Goal: Task Accomplishment & Management: Manage account settings

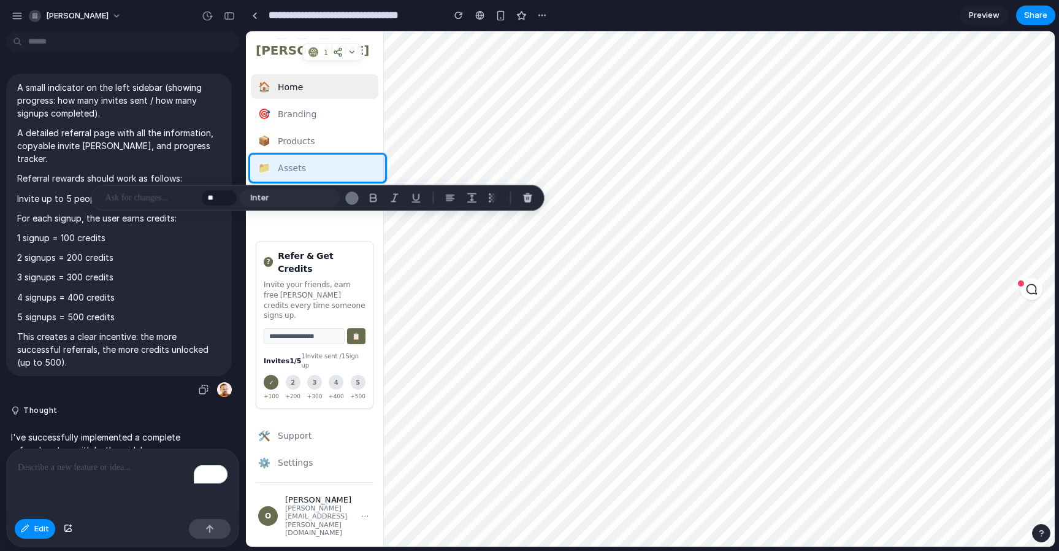
scroll to position [291, 0]
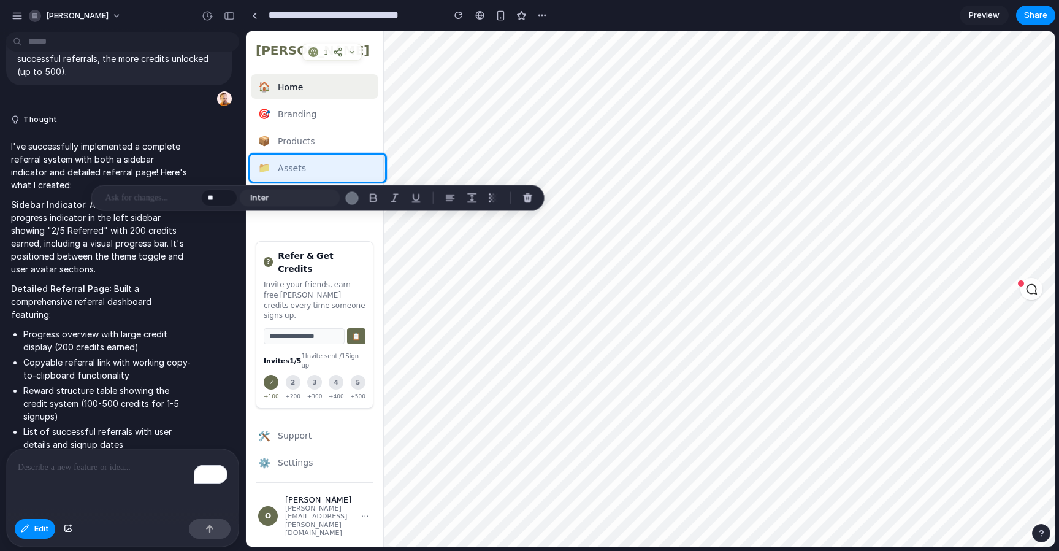
click at [164, 328] on li "Progress overview with large credit display (200 credits earned)" at bounding box center [107, 341] width 168 height 26
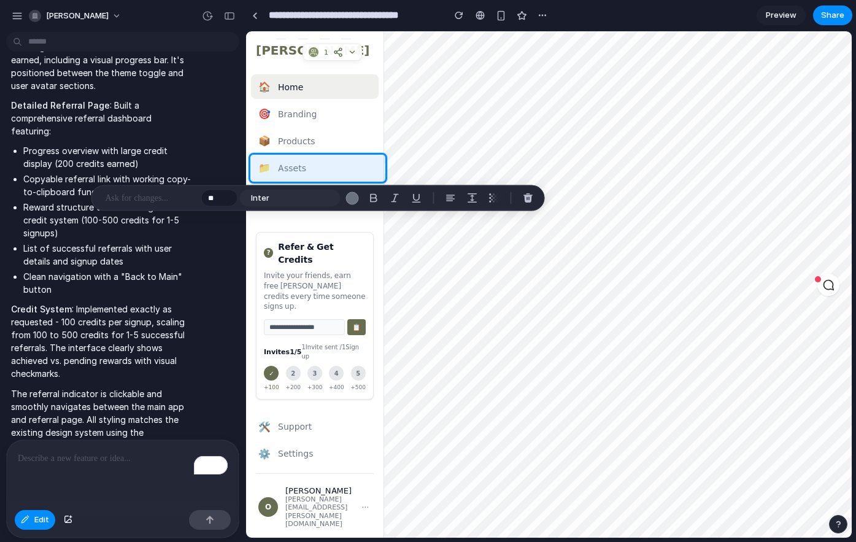
scroll to position [475, 0]
click at [205, 16] on div "button" at bounding box center [207, 15] width 11 height 11
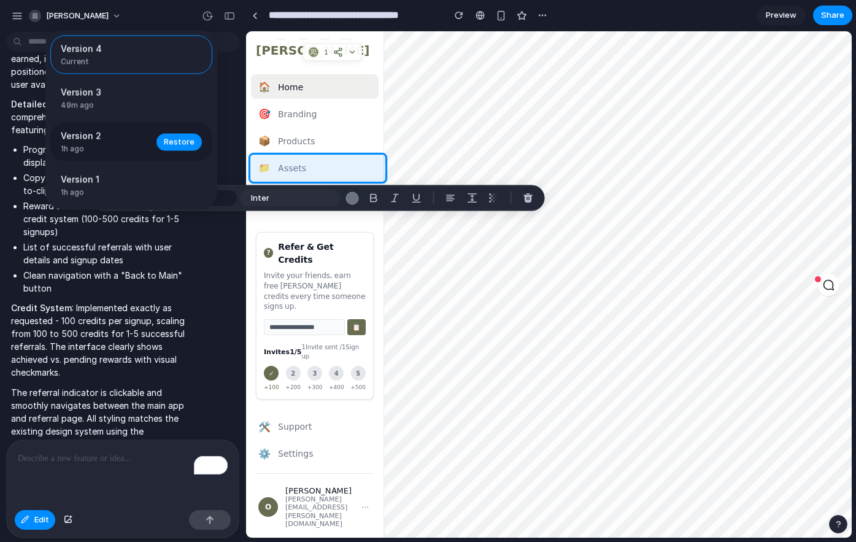
click at [100, 139] on span "Version 2" at bounding box center [105, 135] width 88 height 13
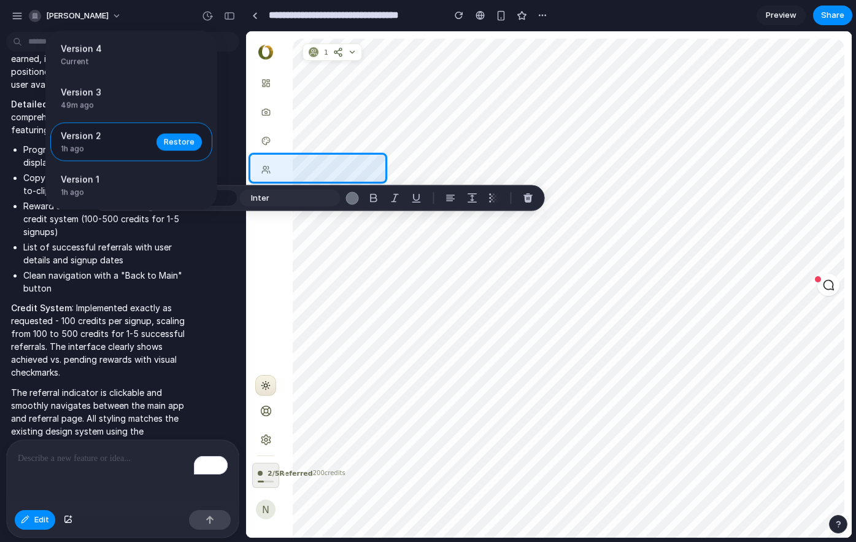
scroll to position [0, 0]
click at [272, 460] on div "Version 4 Current Version 3 49m ago Restore Version 2 1h ago Restore Version 1 …" at bounding box center [428, 271] width 856 height 542
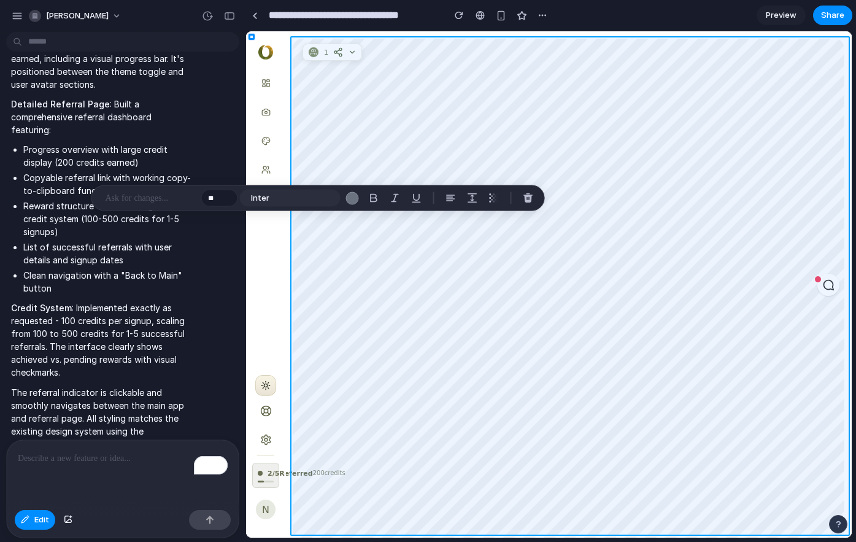
click at [348, 374] on div at bounding box center [549, 284] width 605 height 505
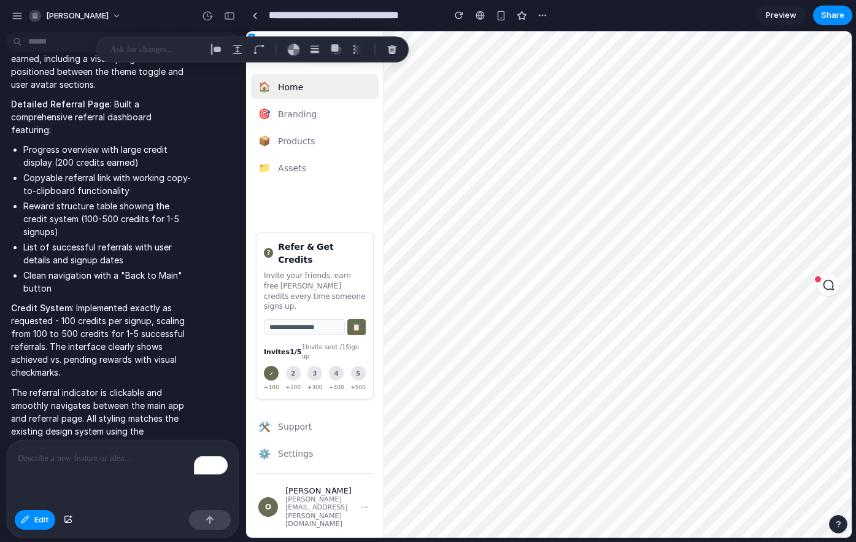
click at [153, 321] on p "Credit System : Implemented exactly as requested - 100 credits per signup, scal…" at bounding box center [101, 339] width 180 height 77
click at [210, 13] on div "button" at bounding box center [207, 15] width 11 height 11
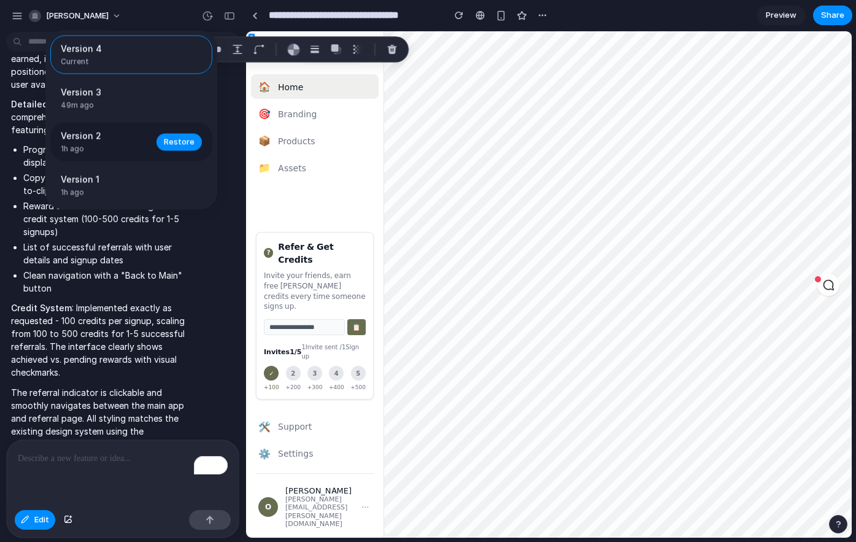
click at [115, 139] on span "Version 2" at bounding box center [105, 135] width 88 height 13
click at [104, 148] on span "1h ago" at bounding box center [105, 149] width 88 height 11
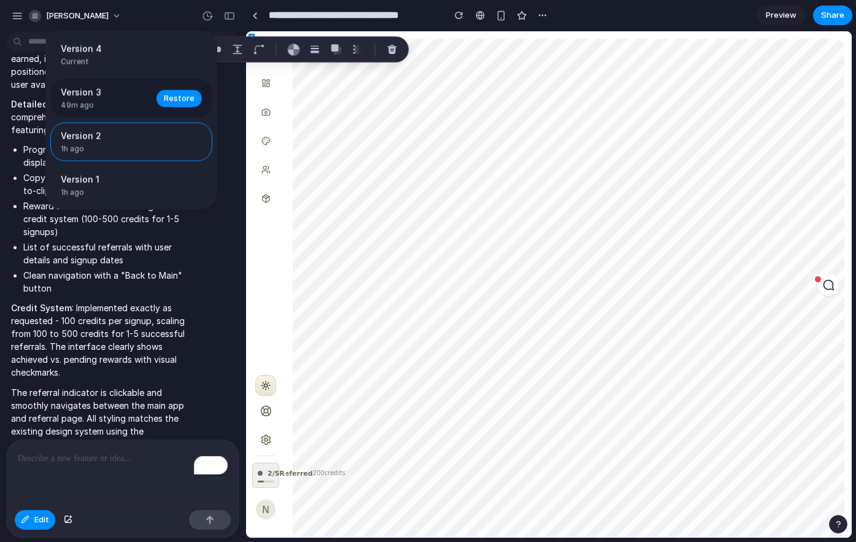
click at [89, 99] on div "Version 3 49m ago" at bounding box center [105, 98] width 88 height 25
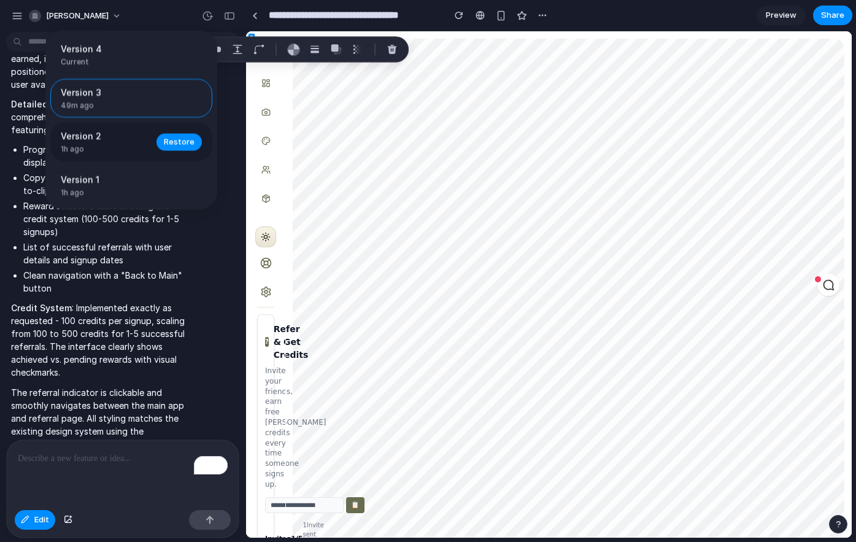
click at [76, 138] on span "Version 2" at bounding box center [105, 135] width 88 height 13
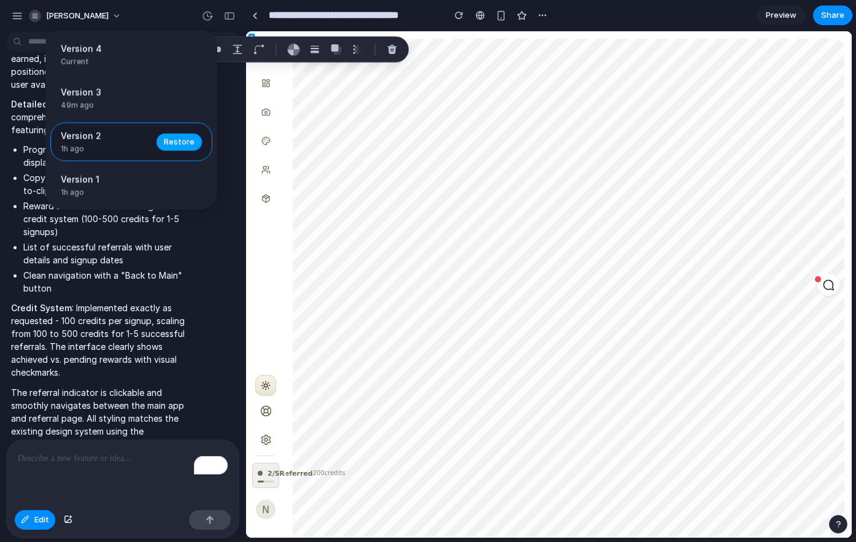
click at [189, 145] on span "Restore" at bounding box center [179, 142] width 31 height 12
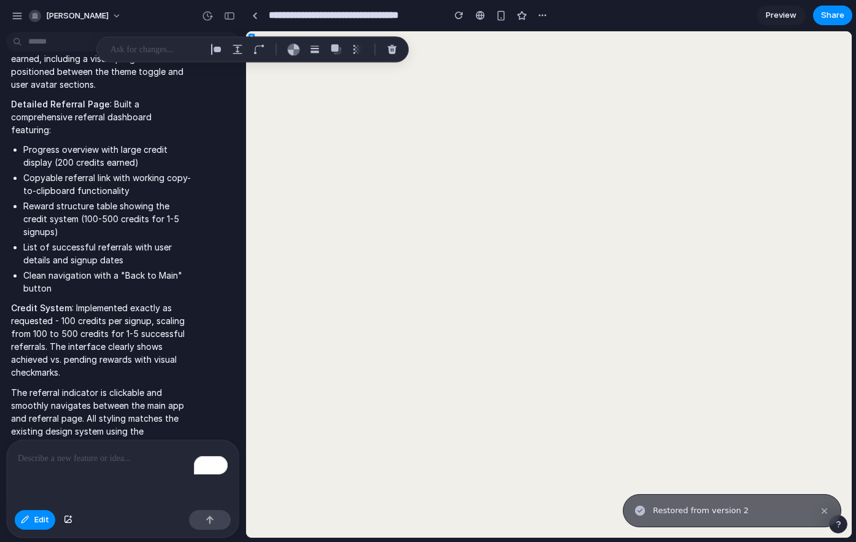
scroll to position [1573, 0]
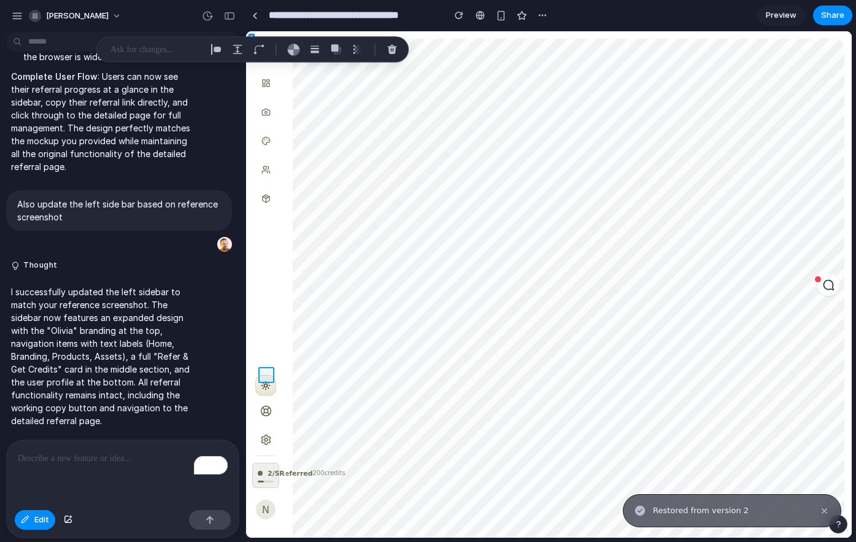
click at [268, 371] on div at bounding box center [549, 284] width 605 height 505
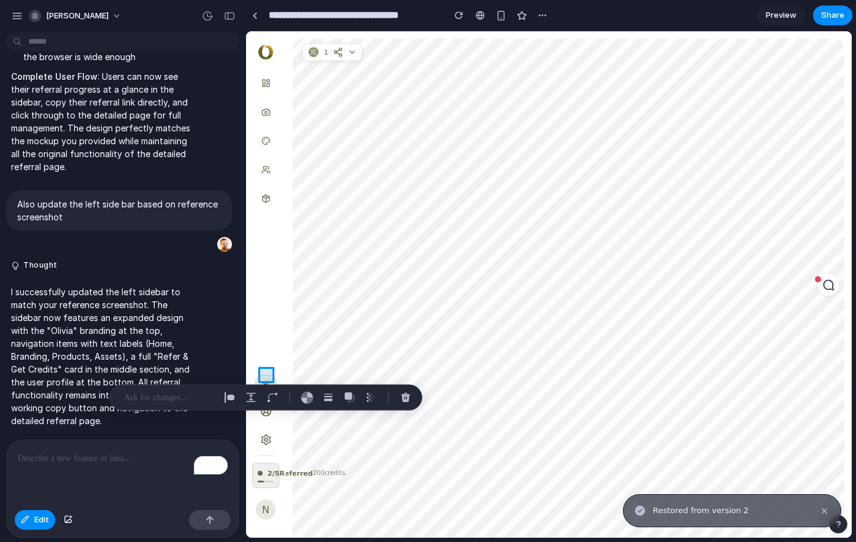
click at [268, 371] on div at bounding box center [549, 284] width 605 height 505
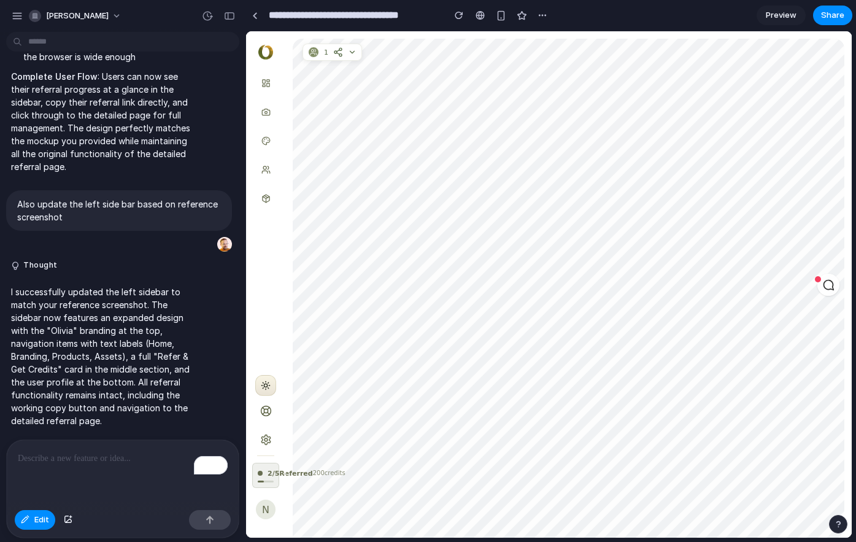
click at [784, 19] on span "Preview" at bounding box center [781, 15] width 31 height 12
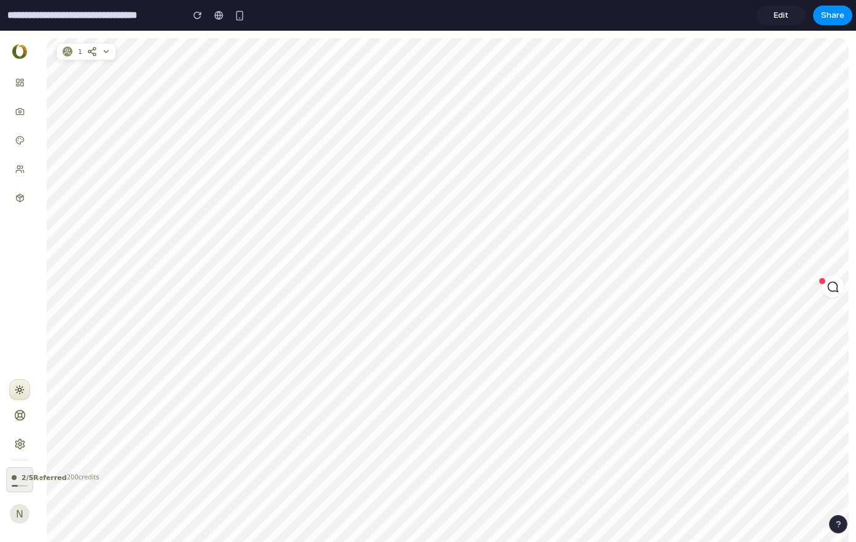
click at [22, 472] on span "2 / 5 Referred" at bounding box center [43, 477] width 45 height 10
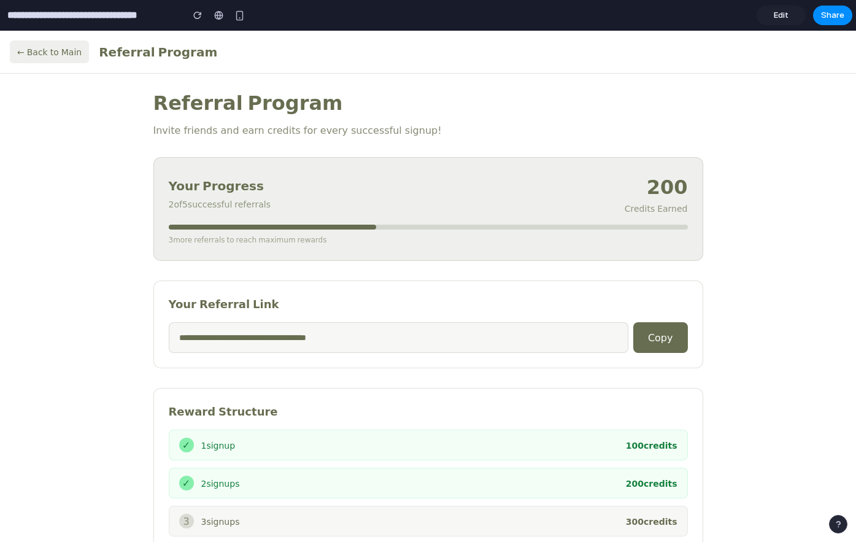
click at [245, 99] on h1 "Referral Program" at bounding box center [428, 102] width 550 height 29
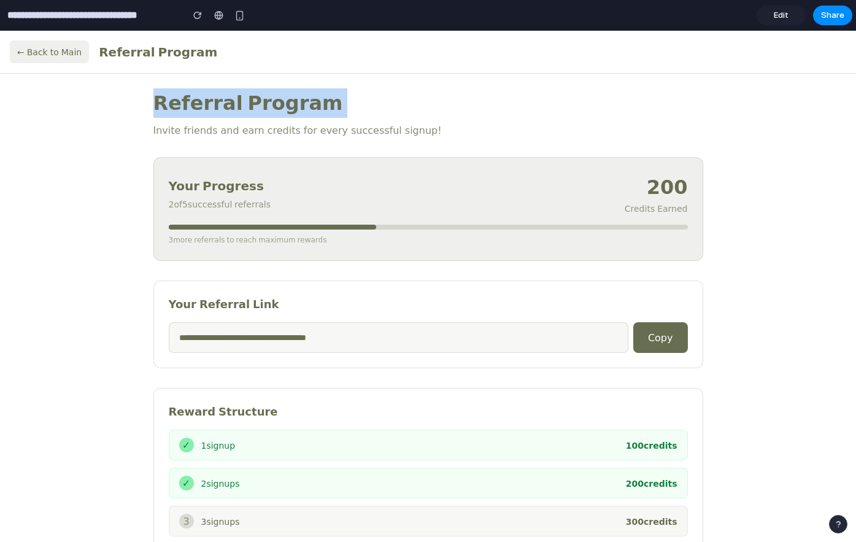
click at [245, 99] on h1 "Referral Program" at bounding box center [428, 102] width 550 height 29
copy h1 "Referral Program"
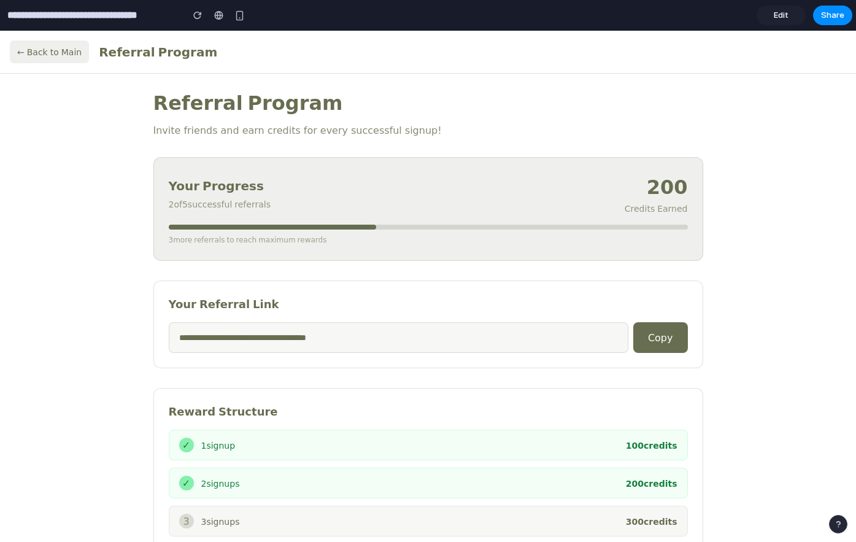
click at [564, 134] on p "Invite friends and earn credits for every successful signup!" at bounding box center [428, 130] width 550 height 15
click at [252, 94] on h1 "Referral Program" at bounding box center [428, 102] width 550 height 29
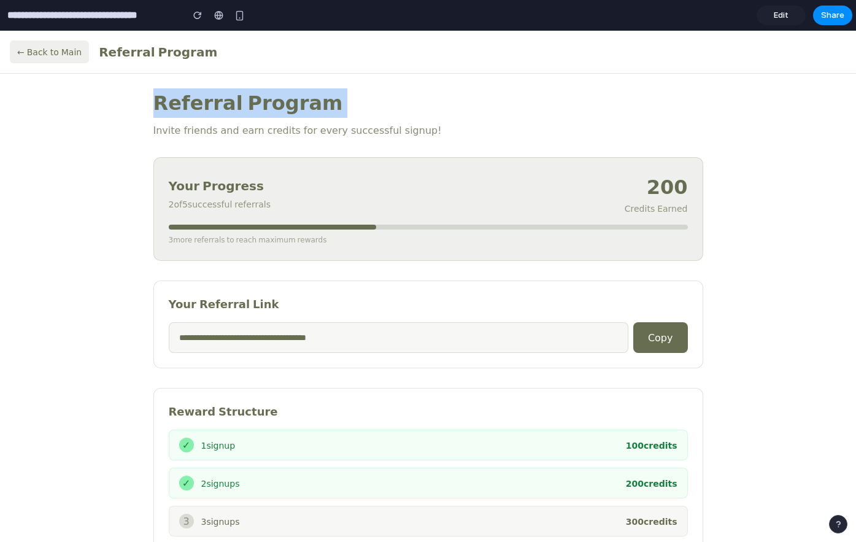
click at [252, 94] on h1 "Referral Program" at bounding box center [428, 102] width 550 height 29
copy h1 "Referral Program"
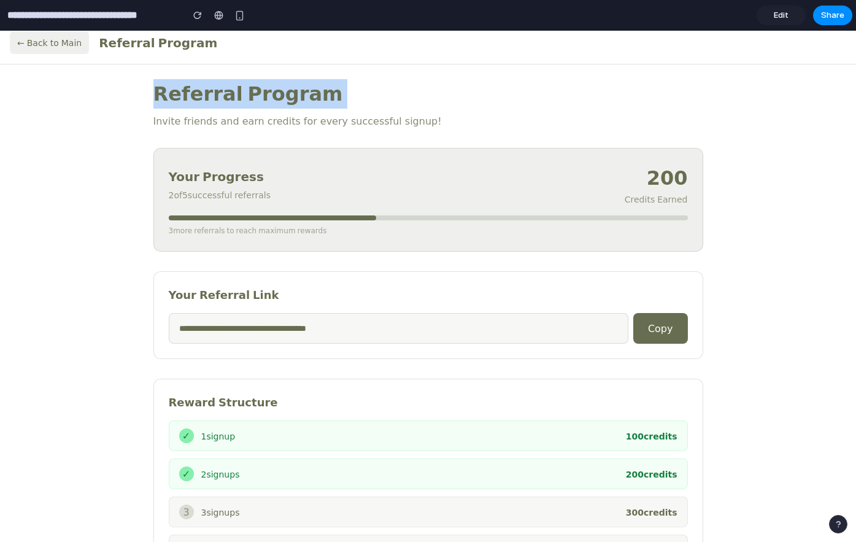
scroll to position [10, 0]
copy h1 "Referral Program"
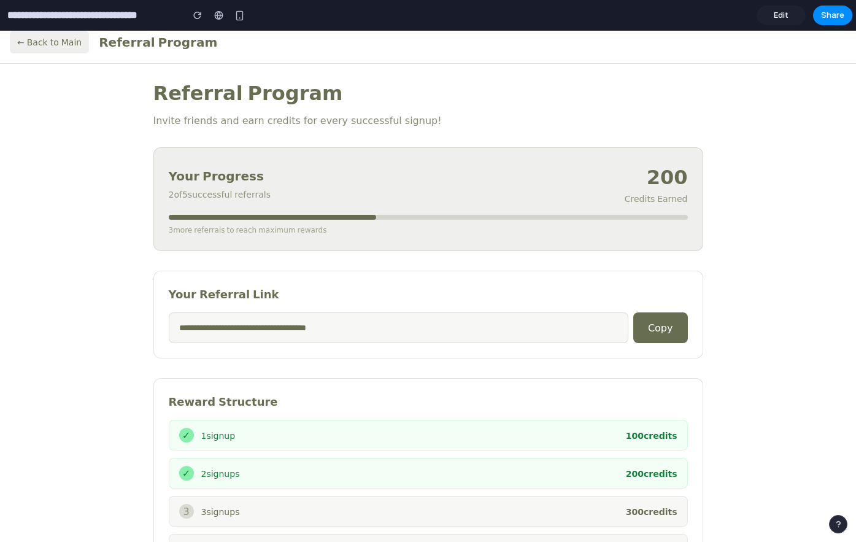
click at [320, 118] on p "Invite friends and earn credits for every successful signup!" at bounding box center [428, 120] width 550 height 15
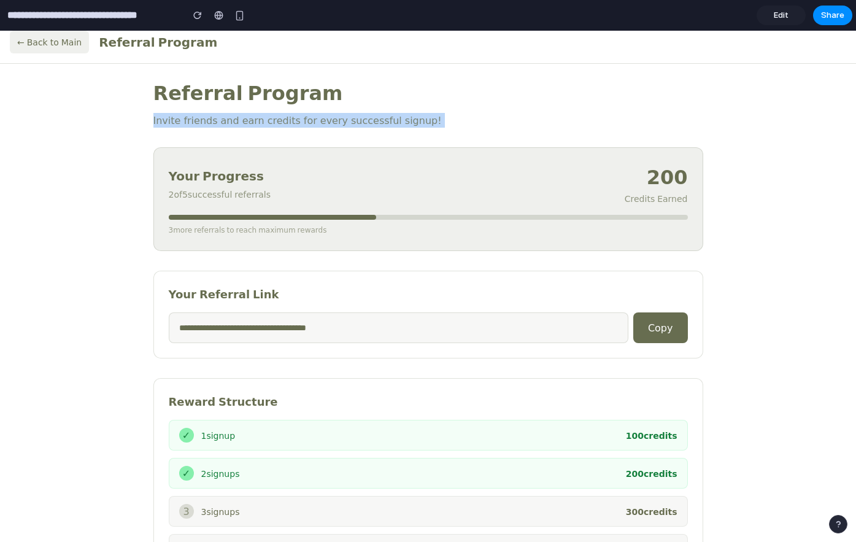
click at [320, 118] on p "Invite friends and earn credits for every successful signup!" at bounding box center [428, 120] width 550 height 15
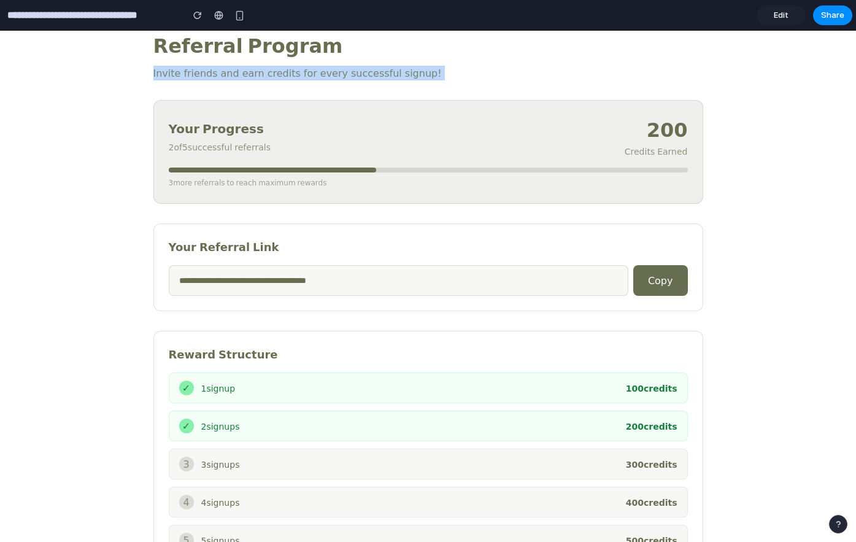
scroll to position [264, 0]
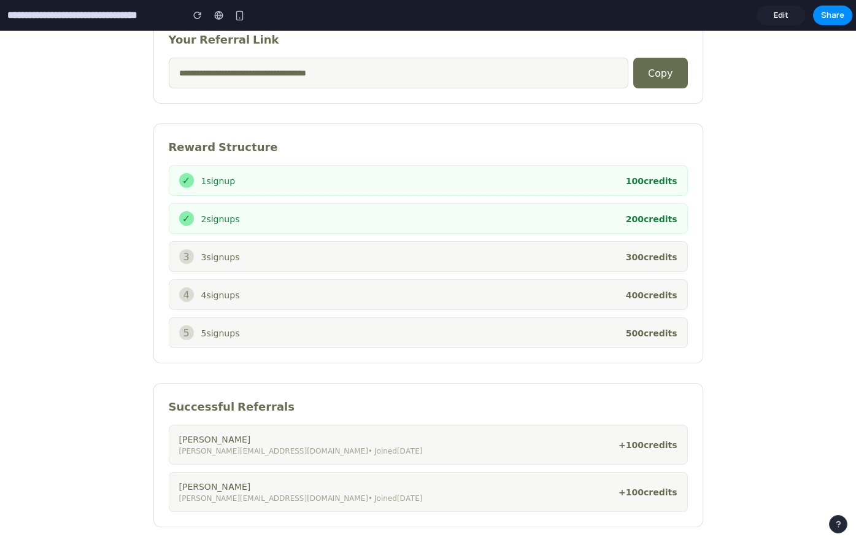
click at [219, 438] on div "Alice Johnson" at bounding box center [301, 438] width 244 height 13
copy div "Alice Johnson"
click at [240, 450] on div "alice@example.com • Joined 15/01/2024" at bounding box center [301, 450] width 244 height 11
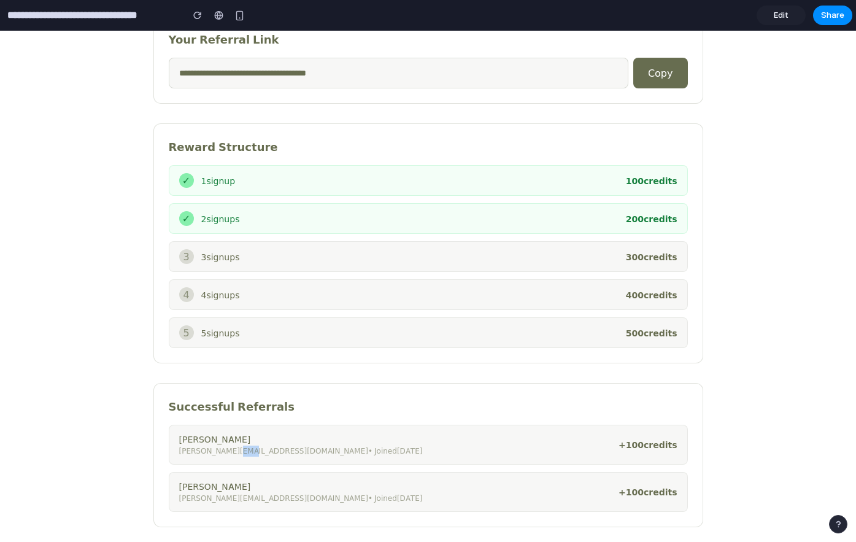
click at [240, 450] on div "alice@example.com • Joined 15/01/2024" at bounding box center [301, 450] width 244 height 11
copy div "alice@example.com • Joined 15/01/2024"
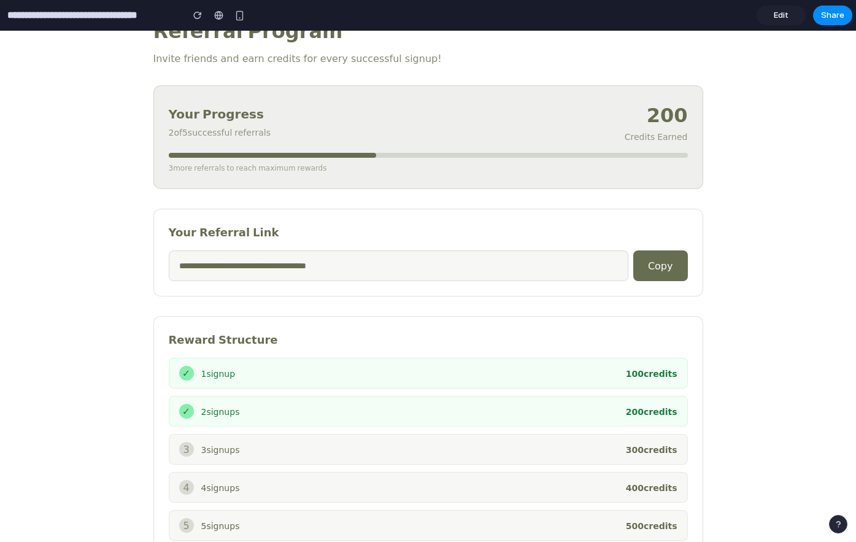
scroll to position [73, 0]
